Goal: Transaction & Acquisition: Obtain resource

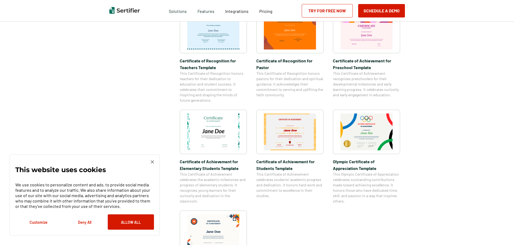
scroll to position [322, 0]
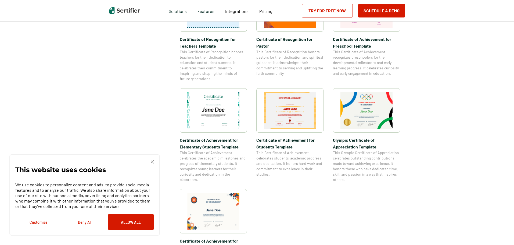
click at [197, 113] on img at bounding box center [213, 110] width 52 height 37
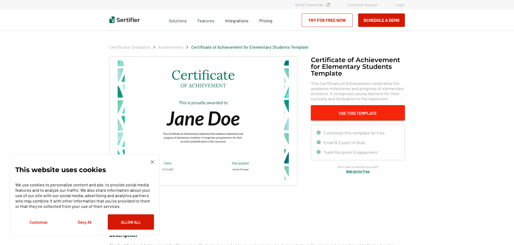
click at [349, 112] on button "Use This Template" at bounding box center [358, 112] width 94 height 15
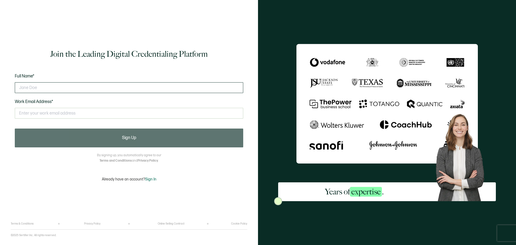
click at [38, 90] on input "text" at bounding box center [129, 87] width 228 height 11
type input "[PERSON_NAME]"
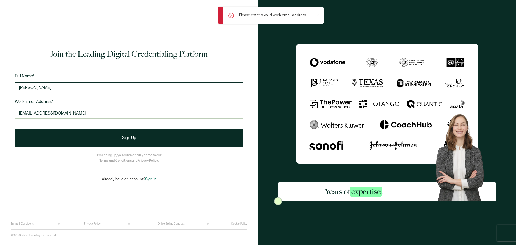
click at [59, 88] on input "[PERSON_NAME]" at bounding box center [129, 87] width 228 height 11
click at [67, 114] on input "[EMAIL_ADDRESS][DOMAIN_NAME]" at bounding box center [129, 113] width 228 height 11
drag, startPoint x: 67, startPoint y: 114, endPoint x: 1, endPoint y: 109, distance: 67.1
click at [1, 109] on div "Join the Leading Digital Credentialing Platform Full Name* [PERSON_NAME] Work E…" at bounding box center [129, 122] width 258 height 245
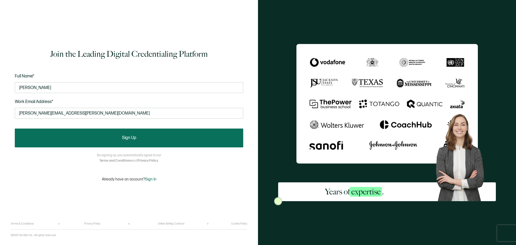
type input "[PERSON_NAME][EMAIL_ADDRESS][PERSON_NAME][DOMAIN_NAME]"
click at [74, 132] on button "Sign Up" at bounding box center [129, 137] width 228 height 19
